Goal: Information Seeking & Learning: Learn about a topic

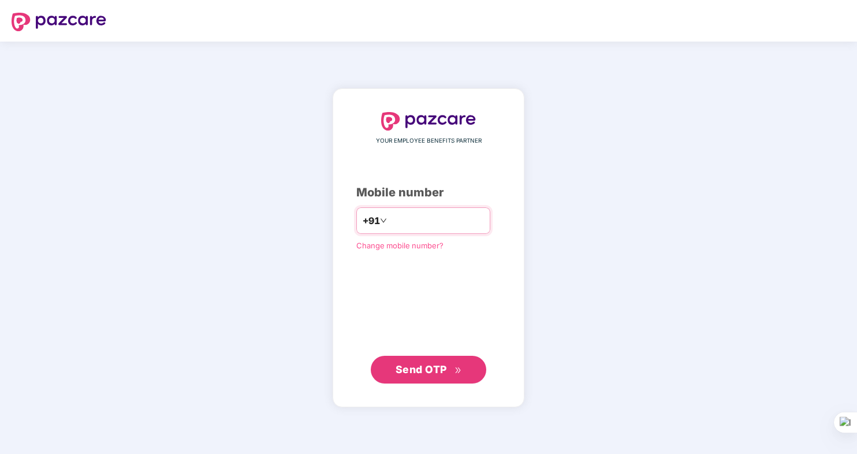
click at [391, 219] on input "**********" at bounding box center [436, 220] width 95 height 18
type input "**********"
click at [418, 371] on span "Send OTP" at bounding box center [420, 369] width 51 height 12
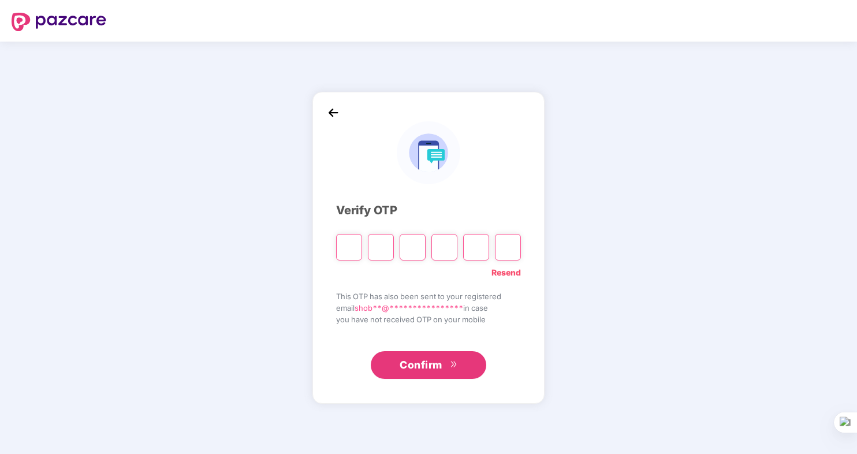
type input "*"
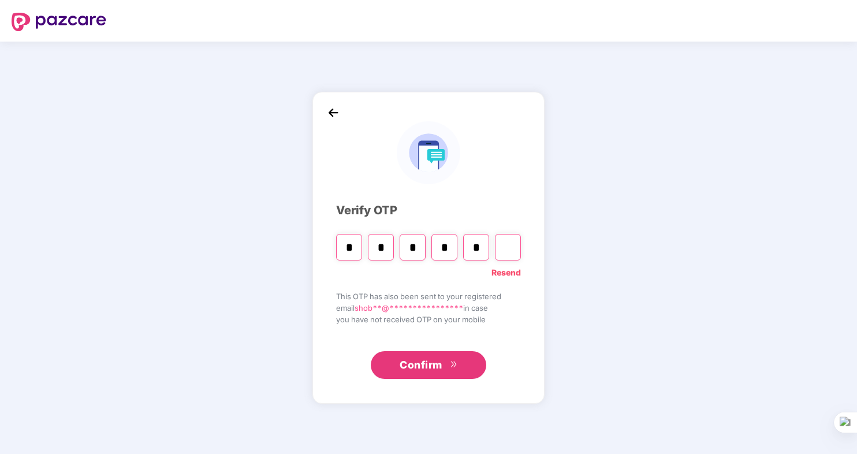
type input "*"
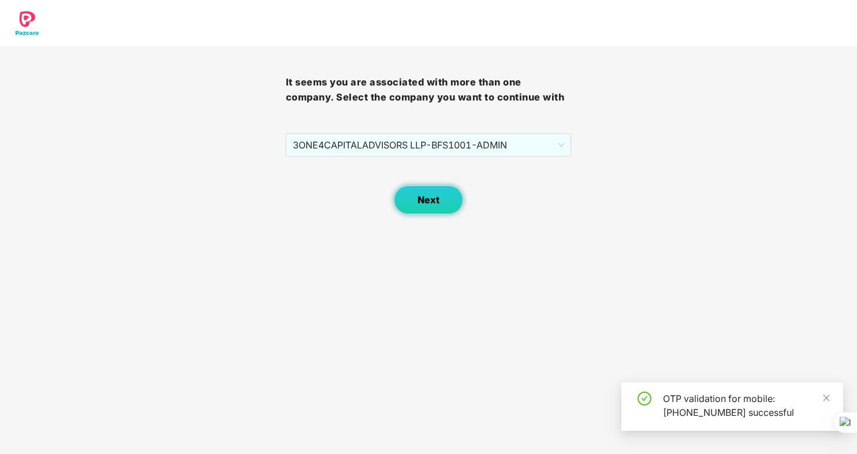
click at [426, 201] on span "Next" at bounding box center [428, 200] width 22 height 11
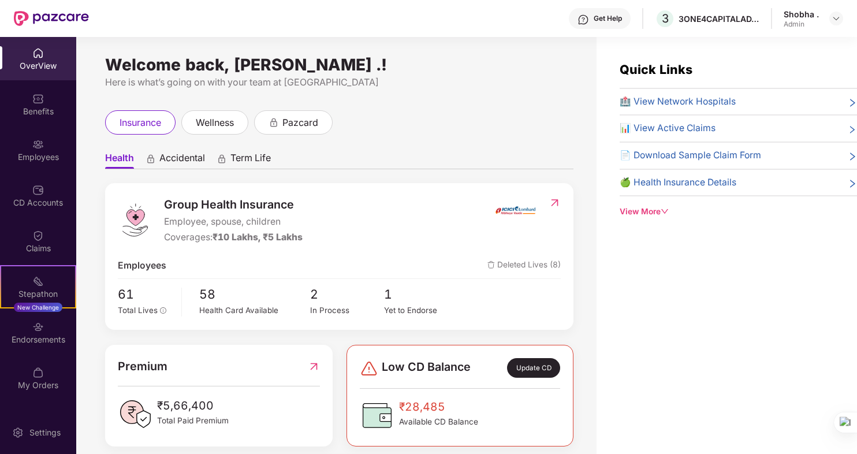
click at [805, 124] on div "📊 View Active Claims" at bounding box center [737, 128] width 237 height 14
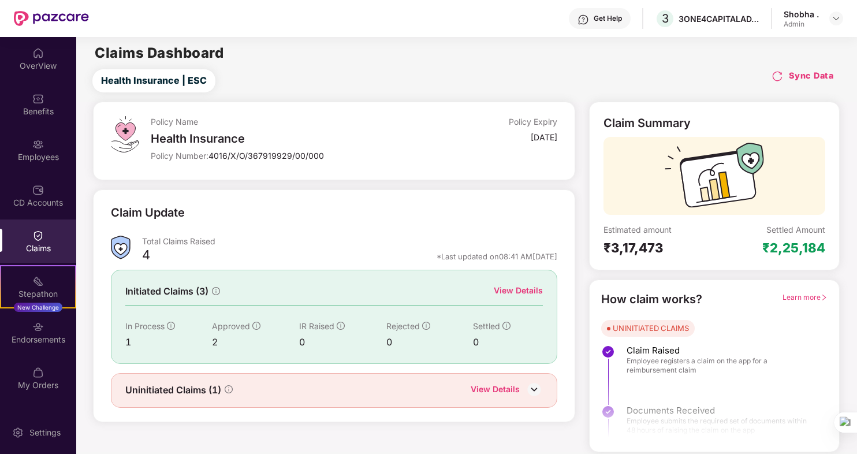
click at [517, 289] on div "View Details" at bounding box center [518, 290] width 49 height 13
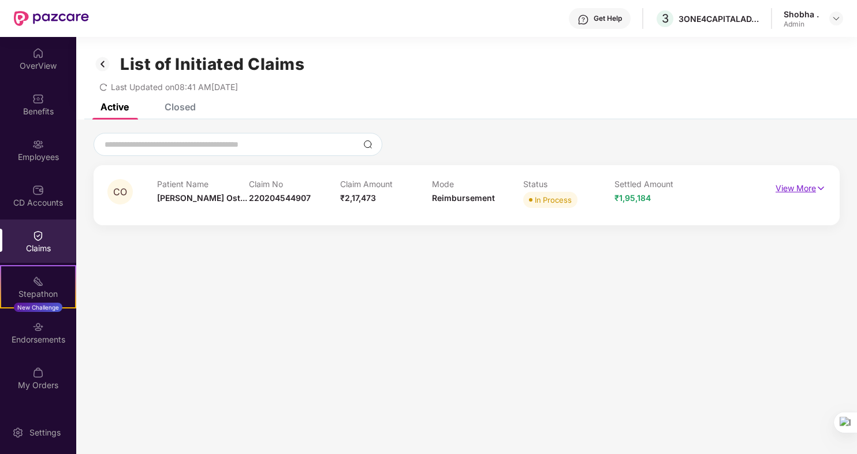
click at [816, 187] on img at bounding box center [821, 188] width 10 height 13
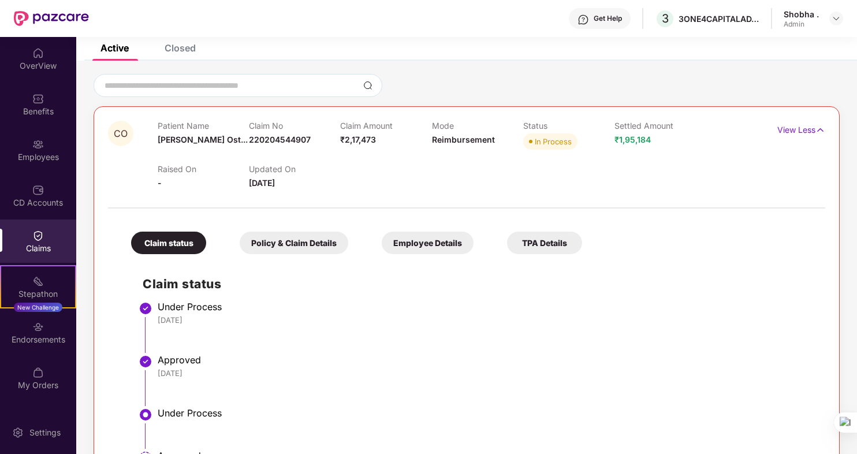
scroll to position [165, 0]
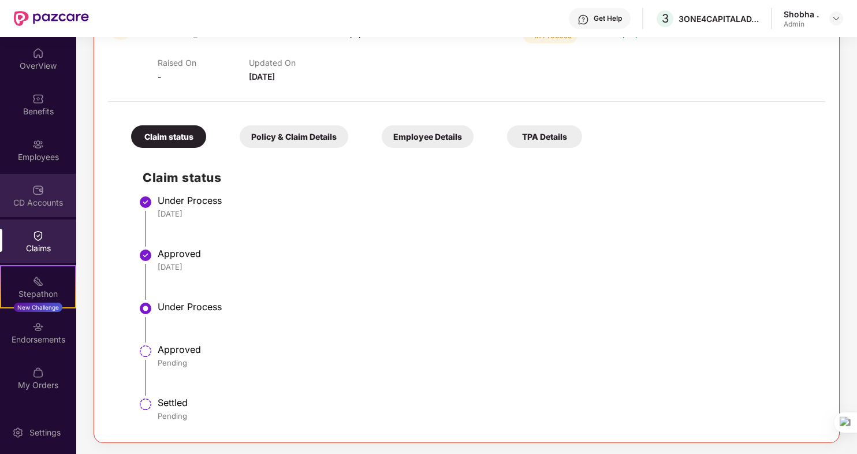
click at [32, 195] on img at bounding box center [38, 190] width 12 height 12
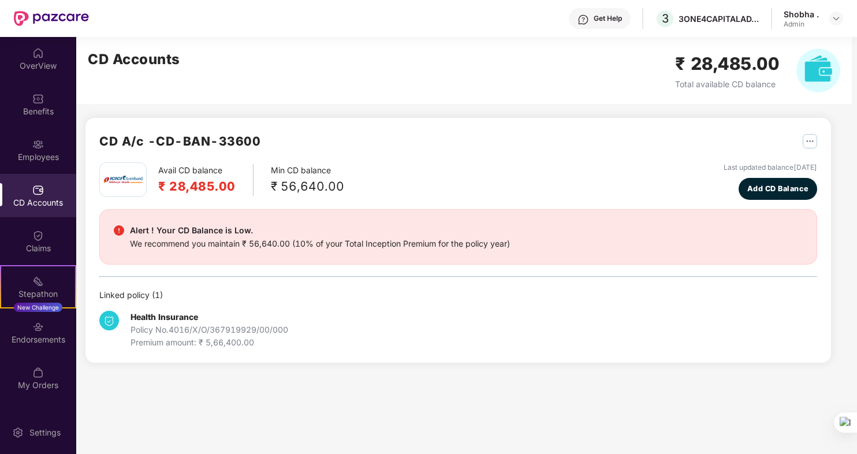
click at [177, 339] on div "Premium amount: ₹ 5,66,400.00" at bounding box center [209, 342] width 158 height 13
click at [178, 322] on div "Health Insurance Policy No. 4016/X/O/367919929/00/000 Premium amount: ₹ 5,66,40…" at bounding box center [209, 330] width 158 height 38
click at [115, 313] on img at bounding box center [109, 321] width 20 height 20
click at [185, 320] on b "Health Insurance" at bounding box center [164, 317] width 68 height 10
click at [110, 316] on img at bounding box center [109, 321] width 20 height 20
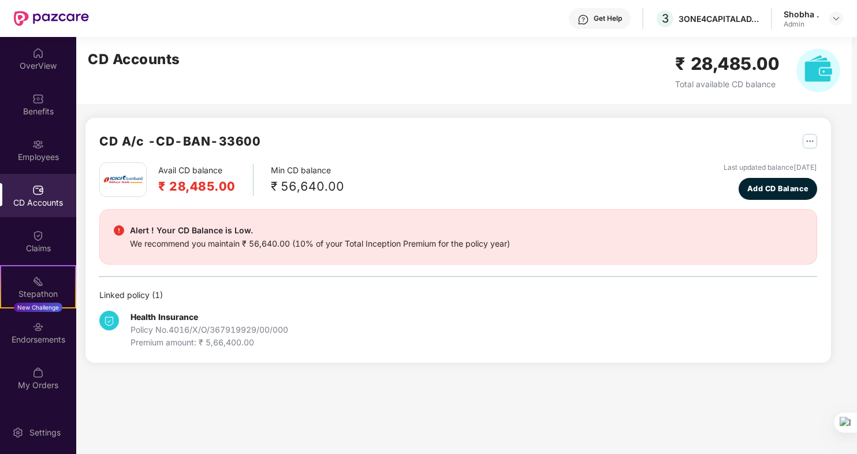
click at [126, 294] on div "Linked policy ( 1 )" at bounding box center [457, 295] width 717 height 13
click at [173, 327] on div "Policy No. 4016/X/O/367919929/00/000" at bounding box center [209, 329] width 158 height 13
click at [174, 327] on div "Policy No. 4016/X/O/367919929/00/000" at bounding box center [209, 329] width 158 height 13
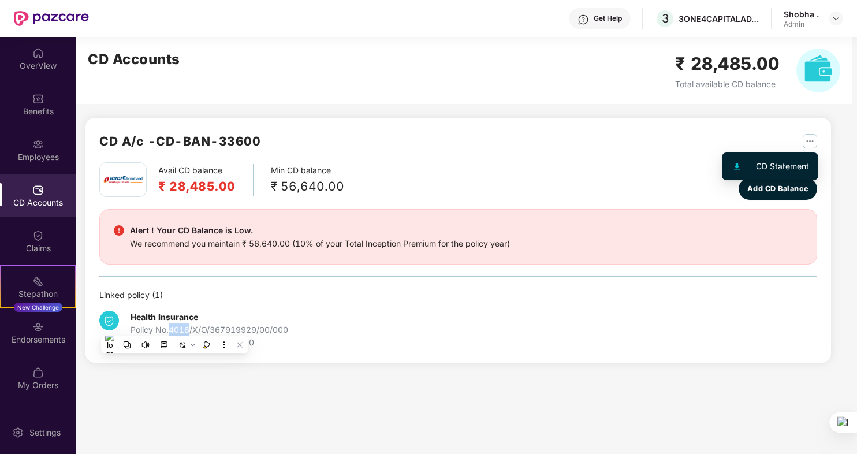
click at [812, 141] on img "button" at bounding box center [809, 141] width 14 height 14
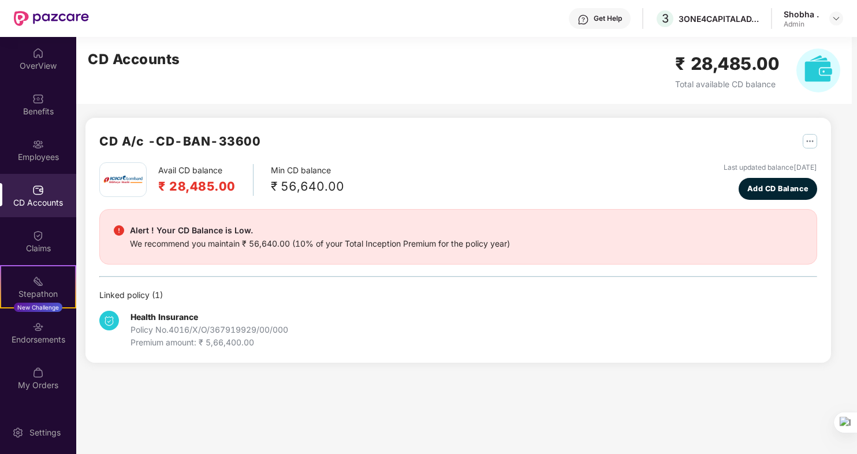
click at [182, 237] on div "We recommend you maintain ₹ 56,640.00 (10% of your Total Inception Premium for …" at bounding box center [320, 243] width 380 height 13
click at [167, 337] on div "Premium amount: ₹ 5,66,400.00" at bounding box center [209, 342] width 158 height 13
click at [139, 296] on div "Linked policy ( 1 )" at bounding box center [457, 295] width 717 height 13
click at [176, 328] on div "Policy No. 4016/X/O/367919929/00/000" at bounding box center [209, 329] width 158 height 13
click at [174, 180] on h2 "₹ 28,485.00" at bounding box center [196, 186] width 77 height 19
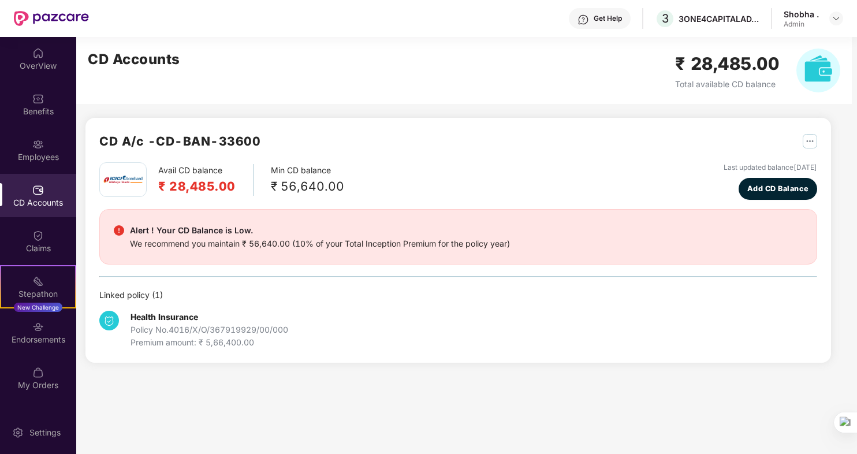
click at [311, 180] on div "₹ 56,640.00" at bounding box center [307, 186] width 73 height 19
click at [36, 142] on img at bounding box center [38, 145] width 12 height 12
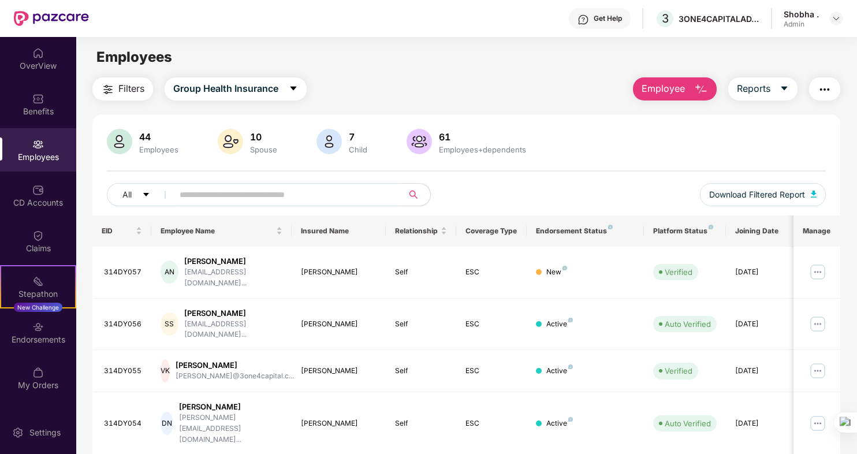
click at [829, 88] on img "button" at bounding box center [824, 90] width 14 height 14
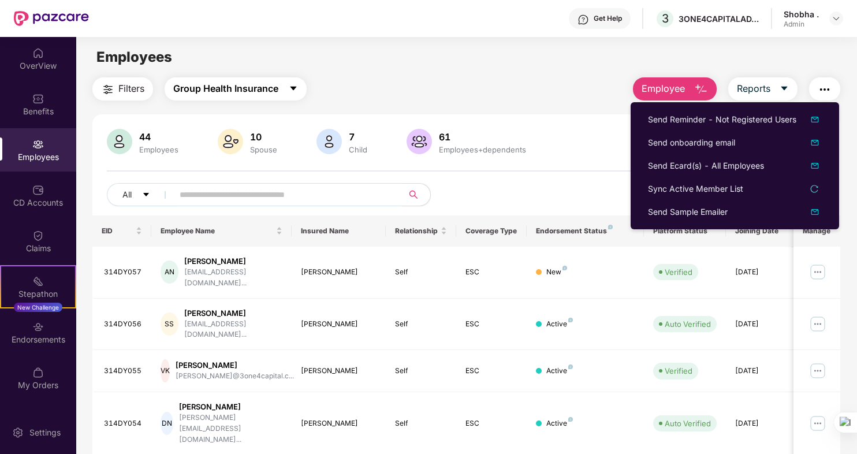
click at [293, 85] on icon "caret-down" at bounding box center [293, 88] width 9 height 9
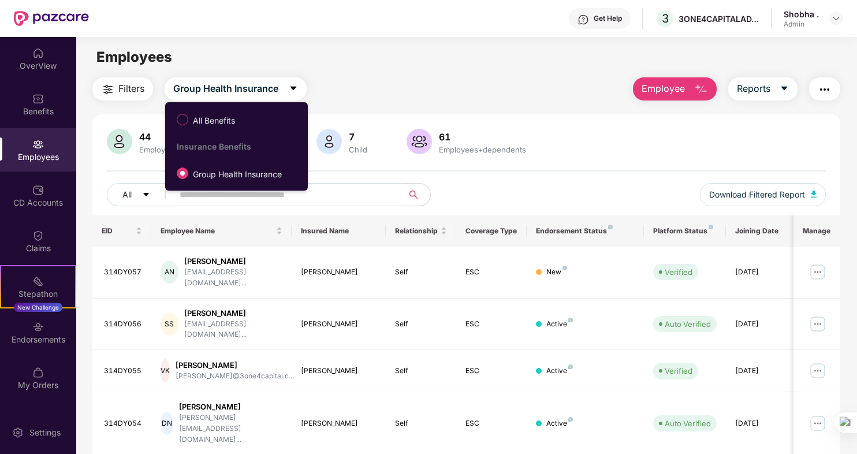
click at [210, 173] on span "Group Health Insurance" at bounding box center [237, 174] width 98 height 13
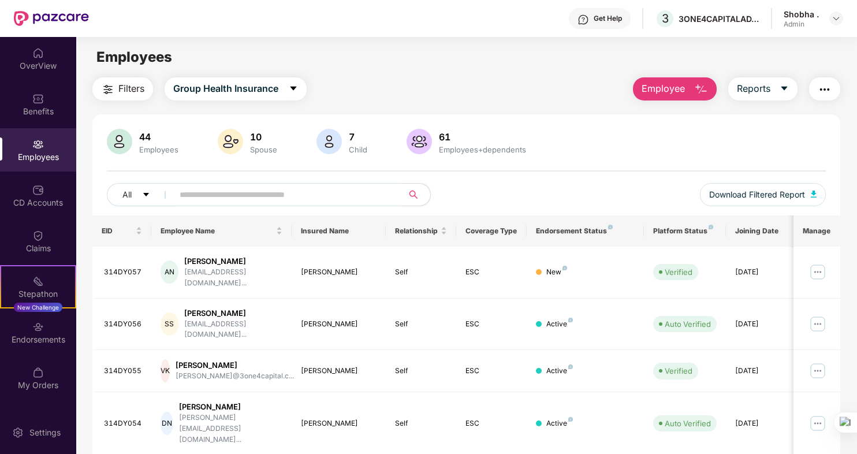
click at [39, 145] on img at bounding box center [38, 145] width 12 height 12
click at [30, 148] on div "Employees" at bounding box center [38, 149] width 76 height 43
click at [820, 87] on img "button" at bounding box center [824, 90] width 14 height 14
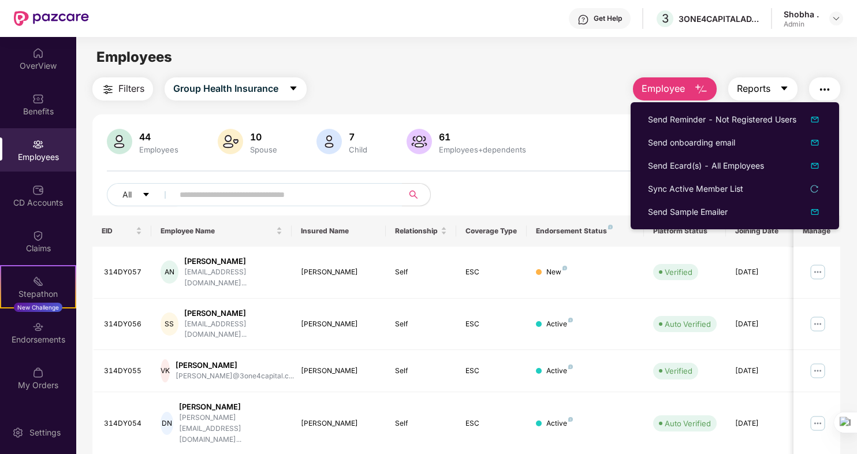
click at [784, 88] on icon "caret-down" at bounding box center [783, 89] width 6 height 4
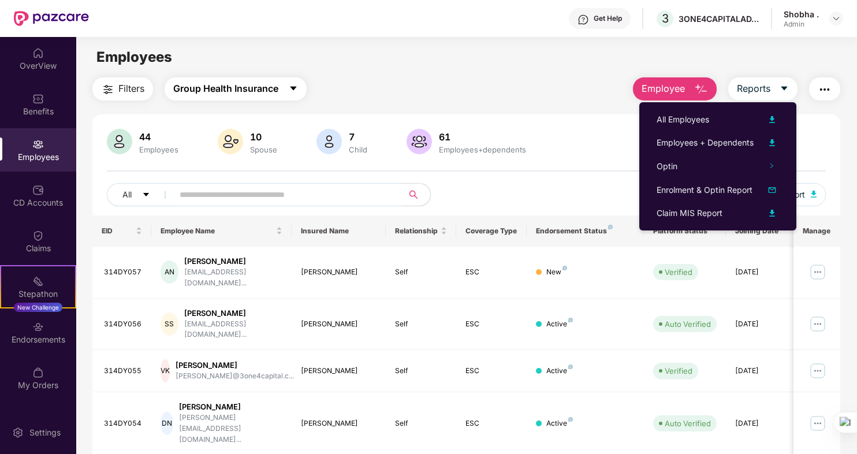
click at [297, 84] on icon "caret-down" at bounding box center [293, 88] width 9 height 9
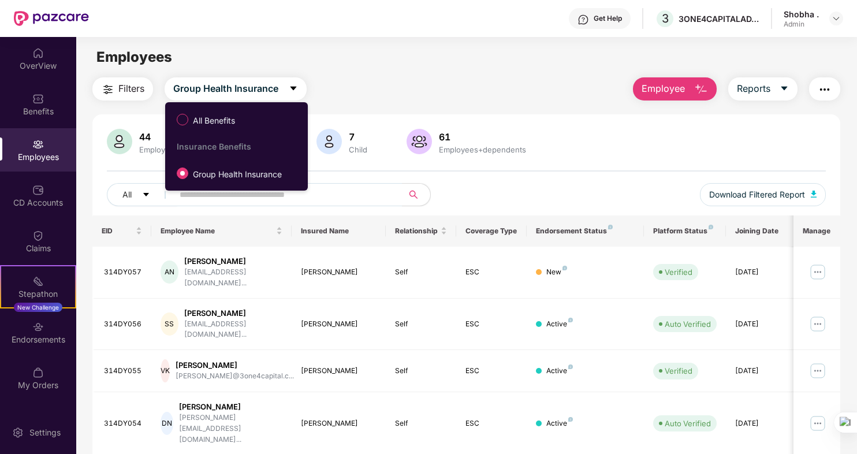
click at [637, 46] on div "Employees" at bounding box center [466, 57] width 780 height 22
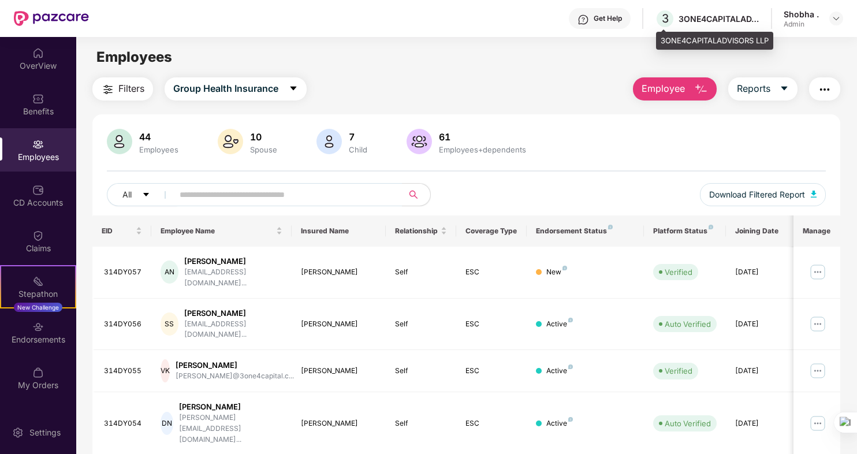
click at [712, 20] on div "3ONE4CAPITALADVISORS LLP" at bounding box center [718, 18] width 81 height 11
click at [832, 18] on img at bounding box center [835, 18] width 9 height 9
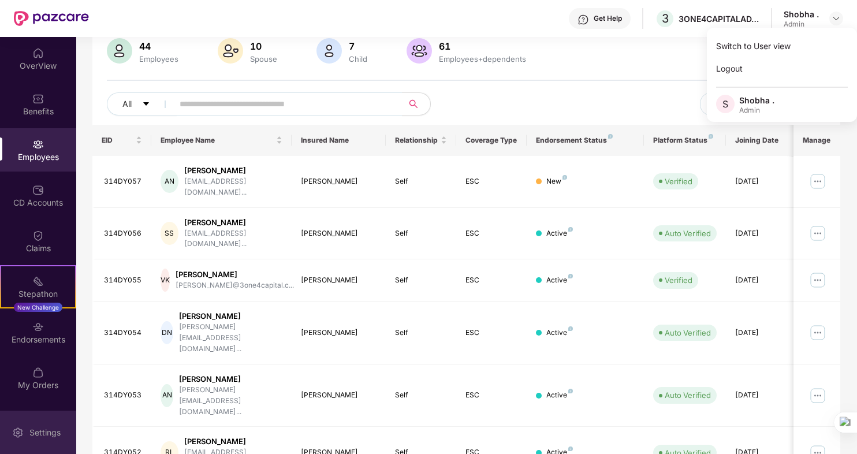
scroll to position [173, 0]
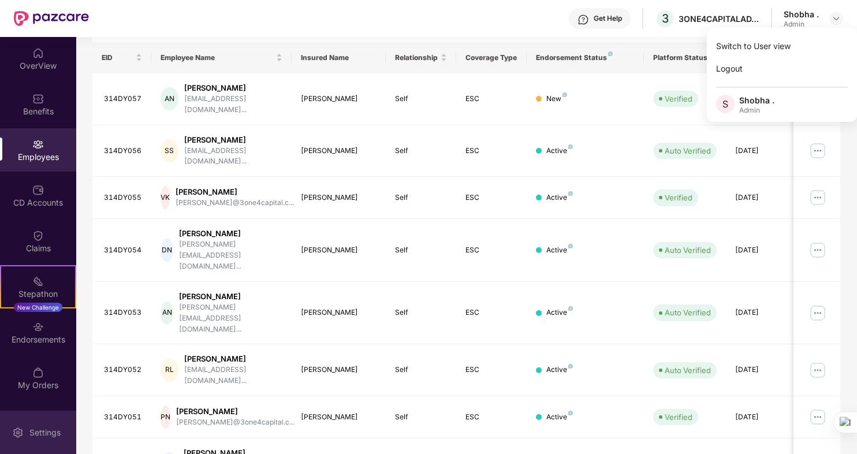
click at [40, 436] on div "Settings" at bounding box center [45, 433] width 38 height 12
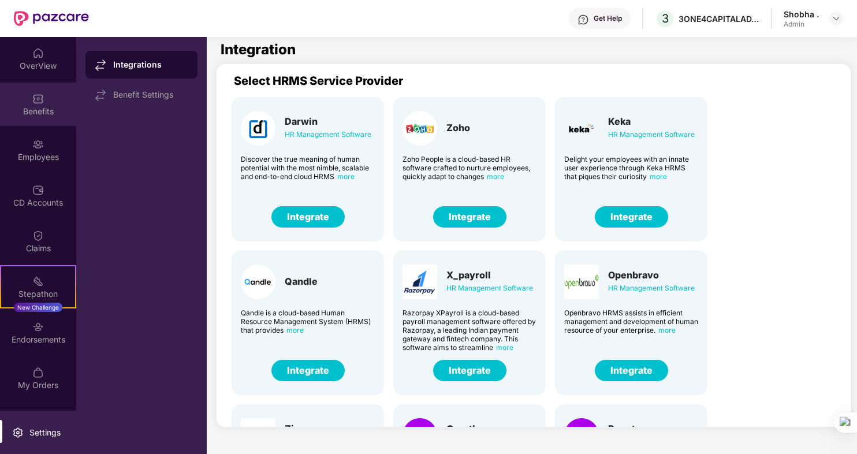
click at [48, 100] on div "Benefits" at bounding box center [38, 104] width 76 height 43
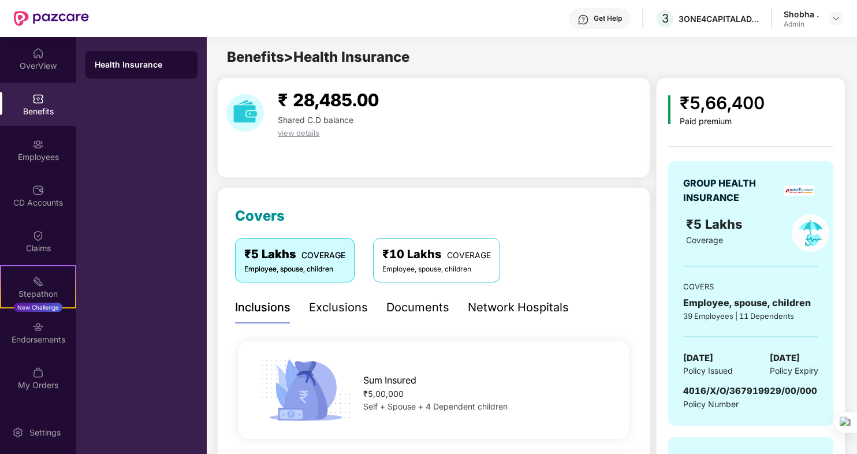
click at [408, 309] on div "Documents" at bounding box center [417, 307] width 63 height 18
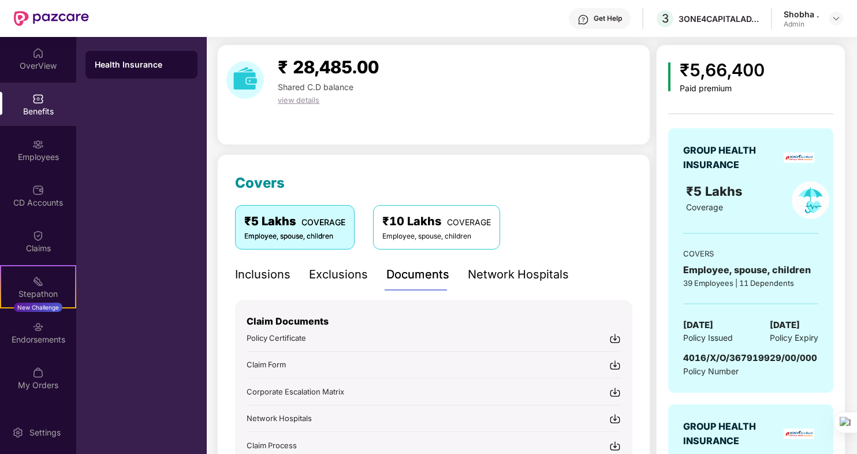
scroll to position [115, 0]
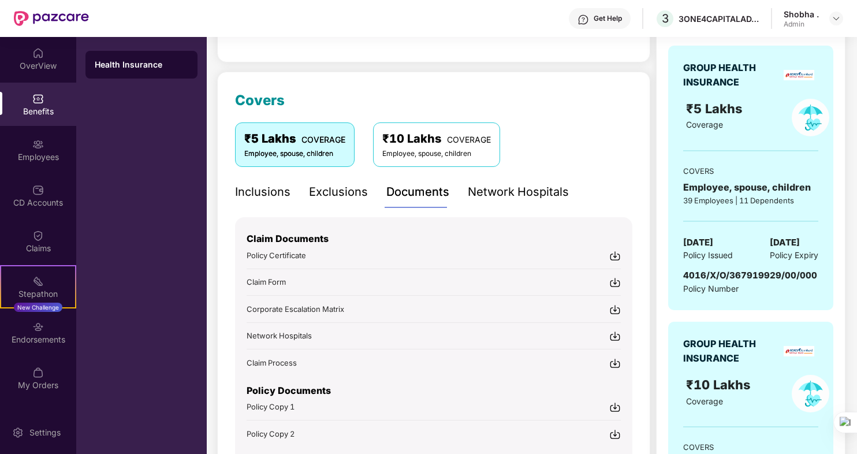
click at [616, 252] on img at bounding box center [615, 256] width 12 height 12
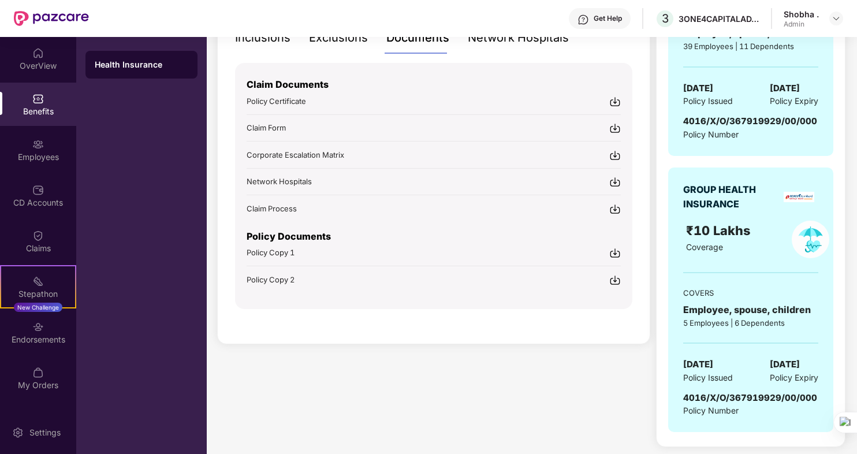
click at [616, 249] on img at bounding box center [615, 253] width 12 height 12
click at [611, 274] on img at bounding box center [615, 280] width 12 height 12
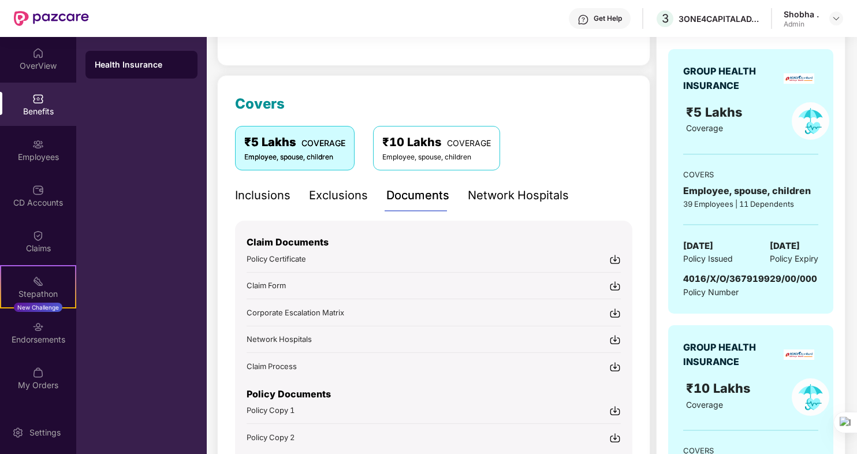
scroll to position [96, 0]
